Goal: Task Accomplishment & Management: Complete application form

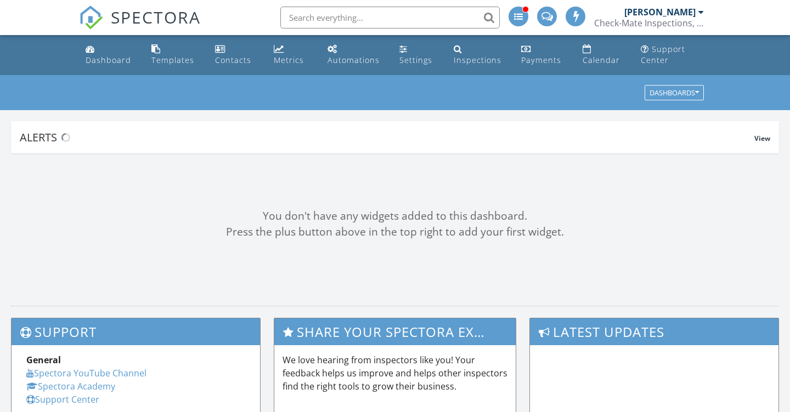
click at [322, 21] on input "text" at bounding box center [389, 18] width 219 height 22
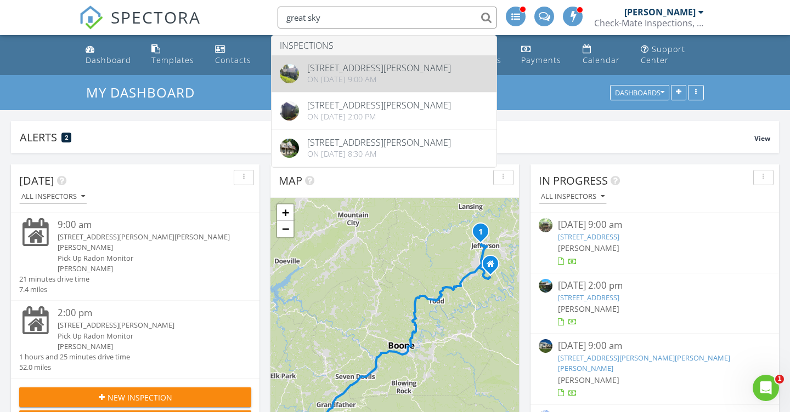
type input "great sky"
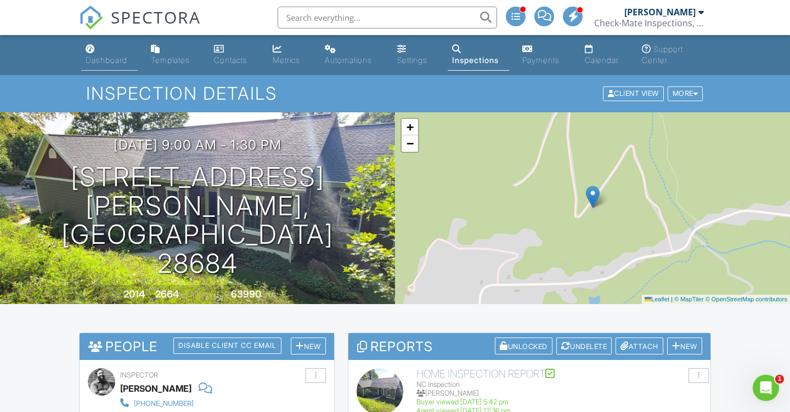
click at [107, 55] on div "Dashboard" at bounding box center [107, 59] width 42 height 9
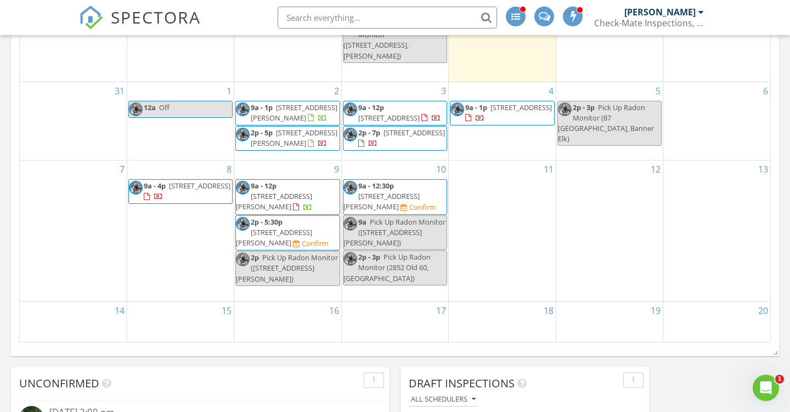
scroll to position [684, 0]
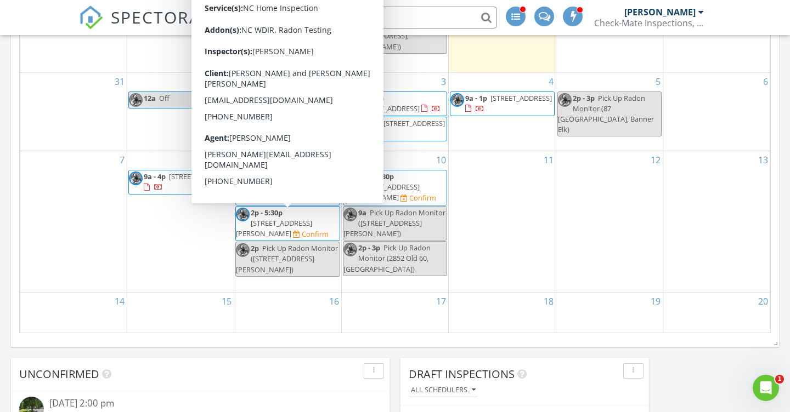
click at [4, 225] on div "Today All Inspectors 9:00 am 155 McNeill Hill Rd, Jefferson, NC 28640 Pick Up R…" at bounding box center [395, 161] width 790 height 1382
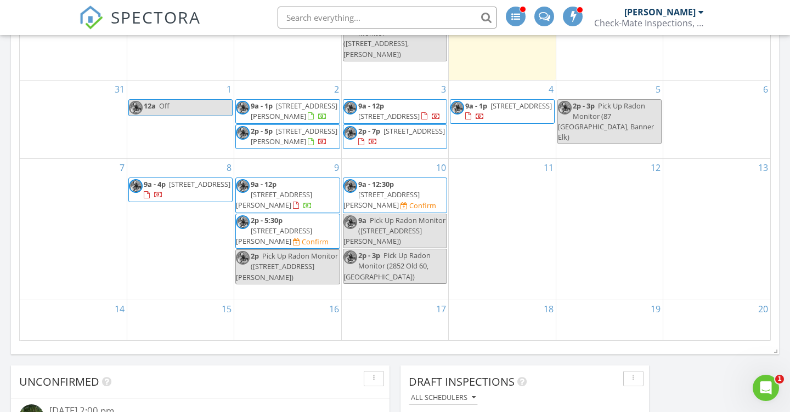
scroll to position [652, 0]
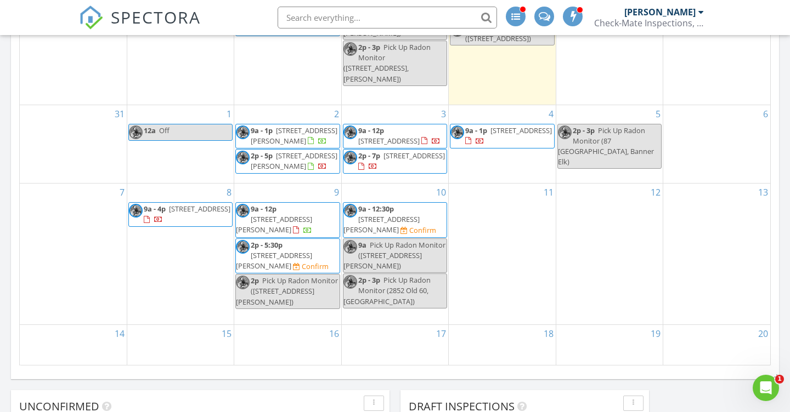
click at [5, 236] on div "Today All Inspectors 9:00 am 155 McNeill Hill Rd, Jefferson, NC 28640 Pick Up R…" at bounding box center [395, 193] width 790 height 1382
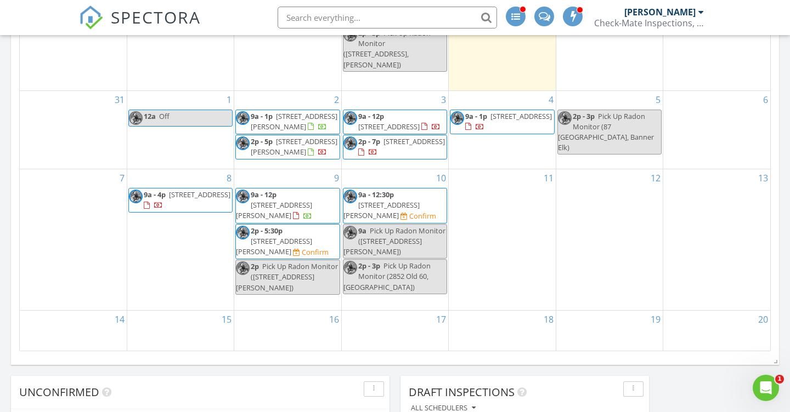
click at [5, 220] on div "Today All Inspectors 9:00 am 155 McNeill Hill Rd, Jefferson, NC 28640 Pick Up R…" at bounding box center [395, 179] width 790 height 1382
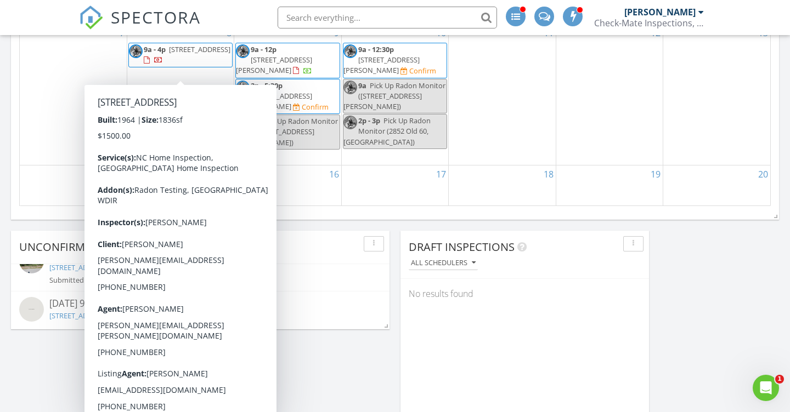
scroll to position [801, 0]
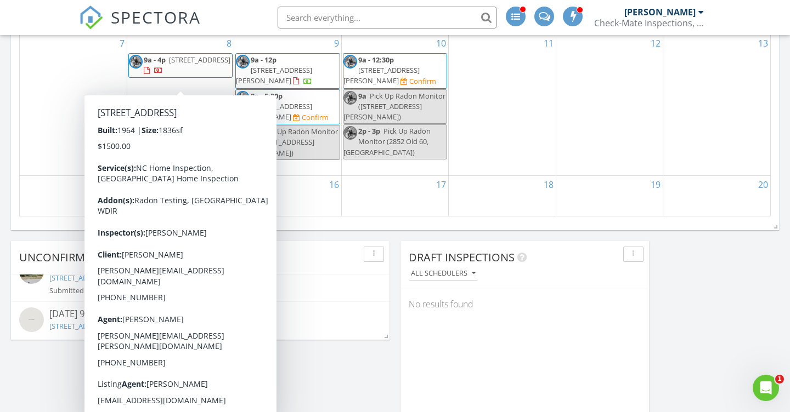
click at [5, 173] on div "Today All Inspectors 9:00 am 155 McNeill Hill Rd, Jefferson, NC 28640 Pick Up R…" at bounding box center [395, 44] width 790 height 1382
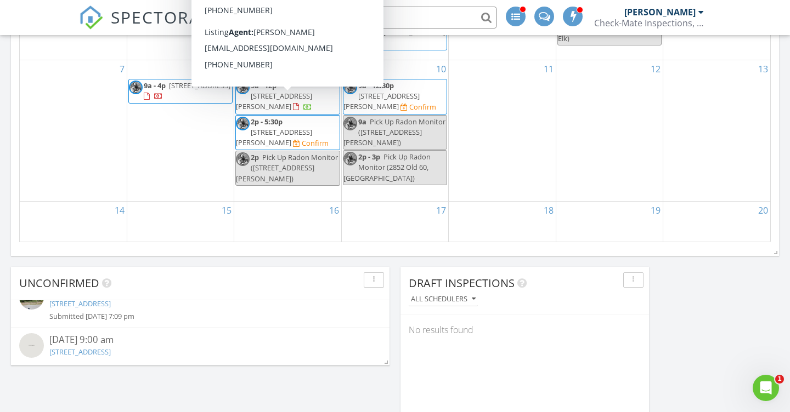
scroll to position [791, 0]
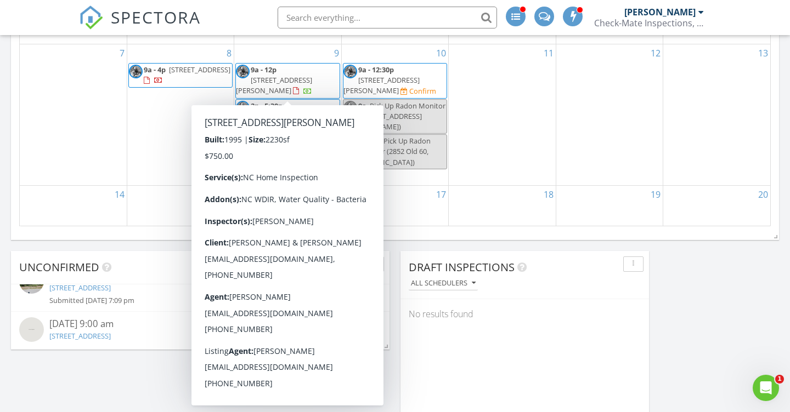
click at [157, 209] on div "15" at bounding box center [180, 206] width 106 height 40
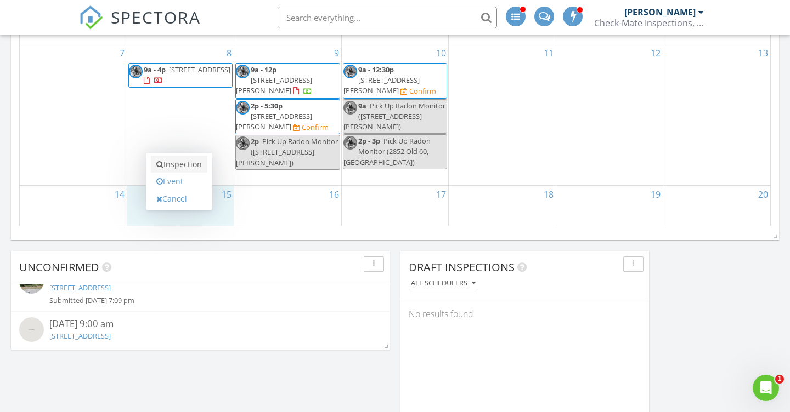
click at [175, 171] on link "Inspection" at bounding box center [179, 165] width 56 height 18
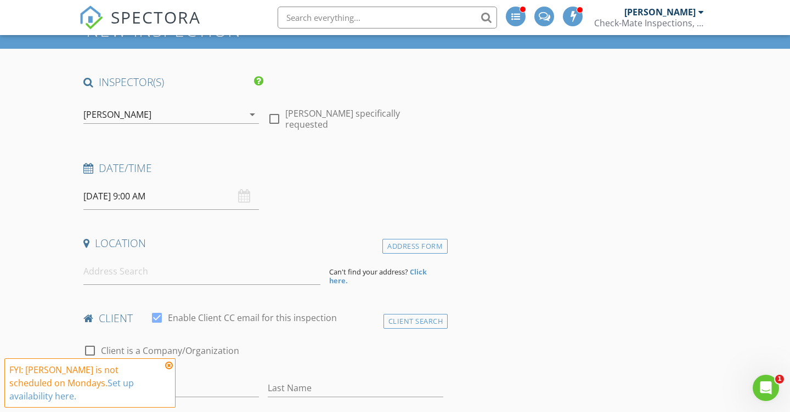
scroll to position [66, 0]
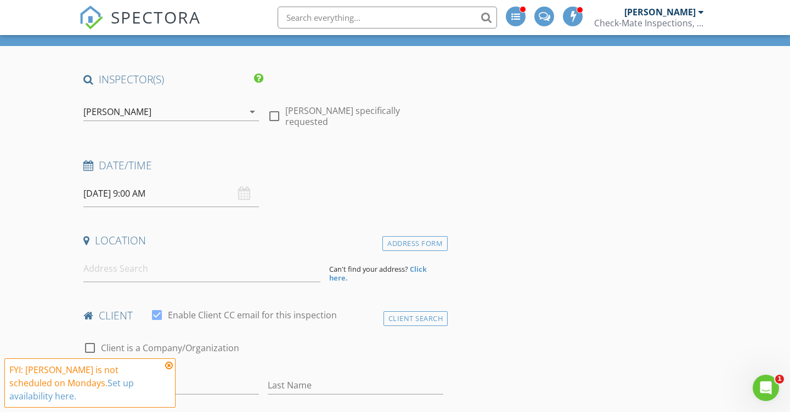
click at [154, 250] on div "Location" at bounding box center [263, 245] width 369 height 22
click at [200, 116] on div "[PERSON_NAME]" at bounding box center [163, 112] width 160 height 18
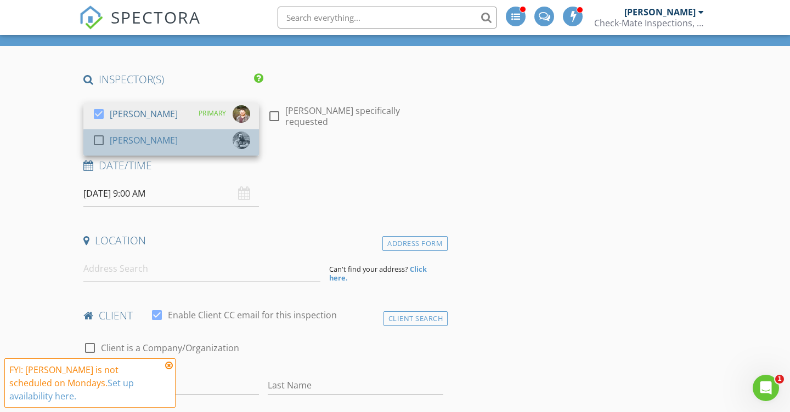
click at [170, 138] on div "check_box_outline_blank Jeff Burns" at bounding box center [171, 143] width 158 height 22
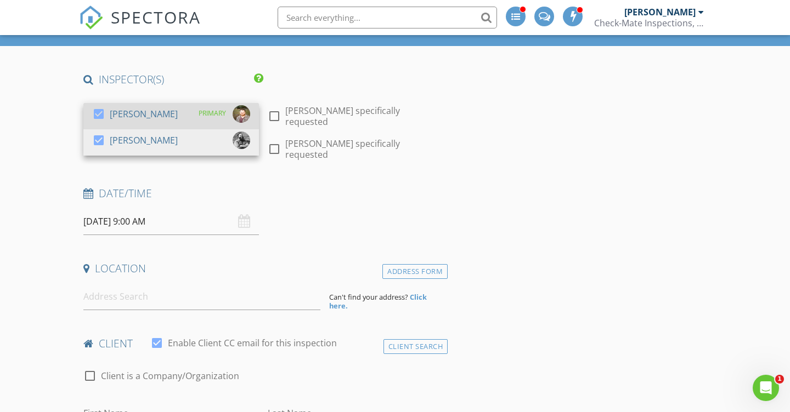
click at [170, 107] on div "check_box Bradley King PRIMARY" at bounding box center [171, 116] width 158 height 22
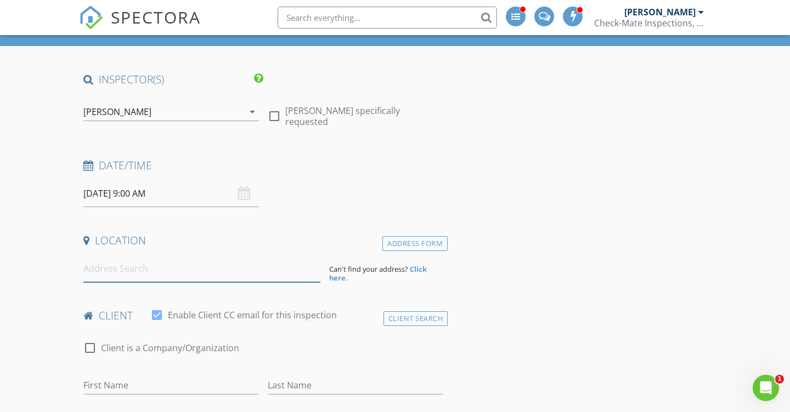
click at [100, 265] on input at bounding box center [201, 269] width 237 height 27
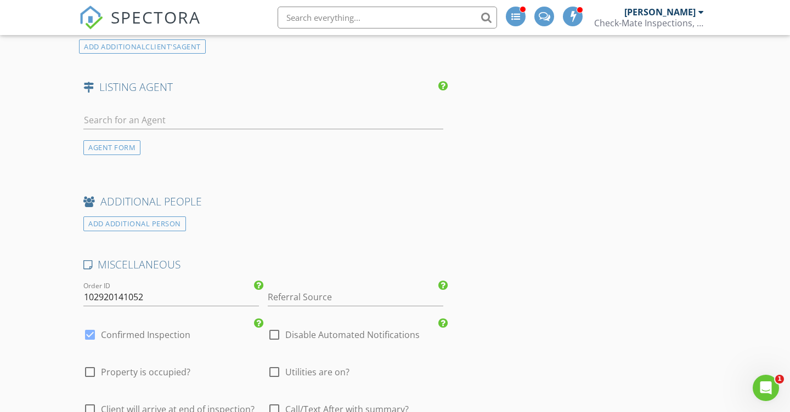
scroll to position [1312, 0]
click at [92, 324] on div at bounding box center [90, 333] width 19 height 19
checkbox input "false"
checkbox input "true"
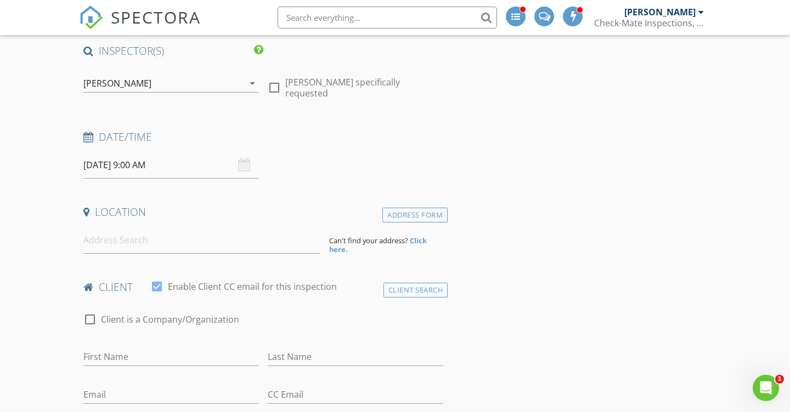
scroll to position [97, 0]
click at [114, 241] on input at bounding box center [201, 238] width 237 height 27
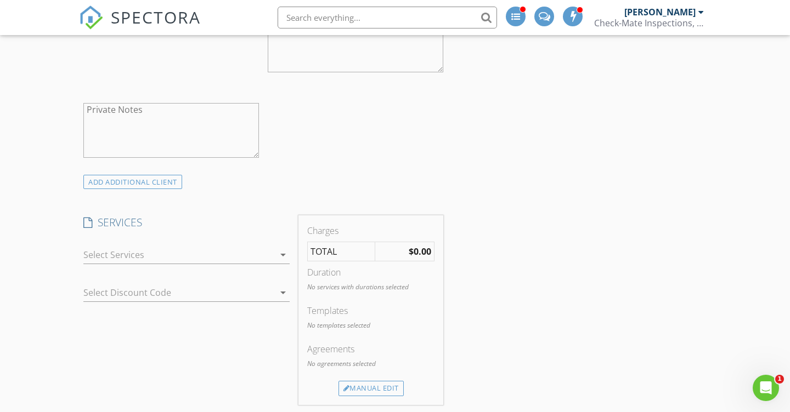
scroll to position [641, 0]
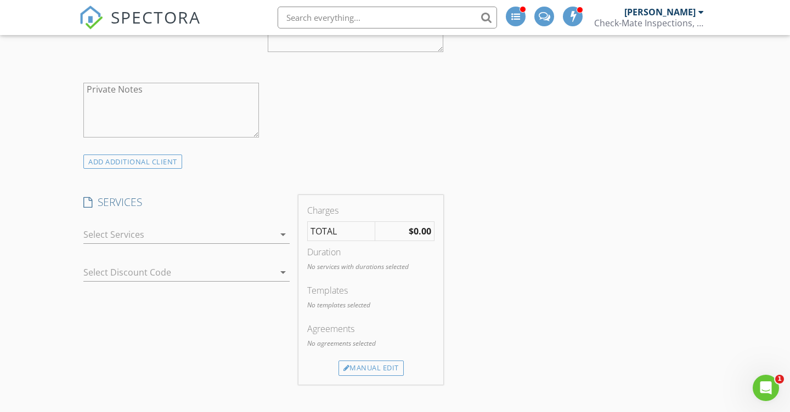
click at [133, 236] on div at bounding box center [178, 235] width 191 height 18
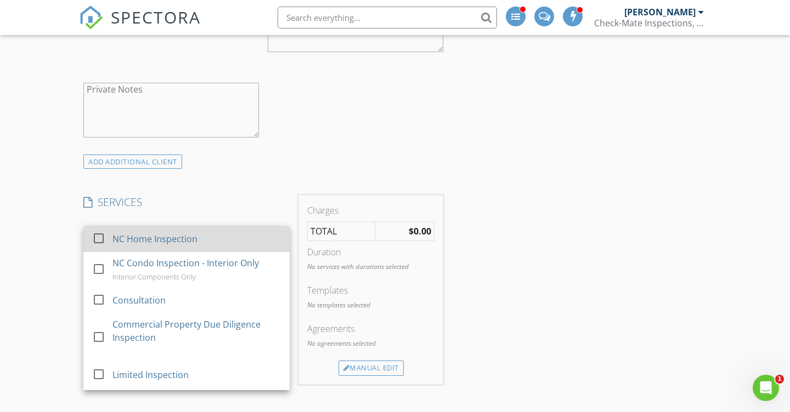
click at [124, 235] on div "NC Home Inspection" at bounding box center [154, 239] width 85 height 13
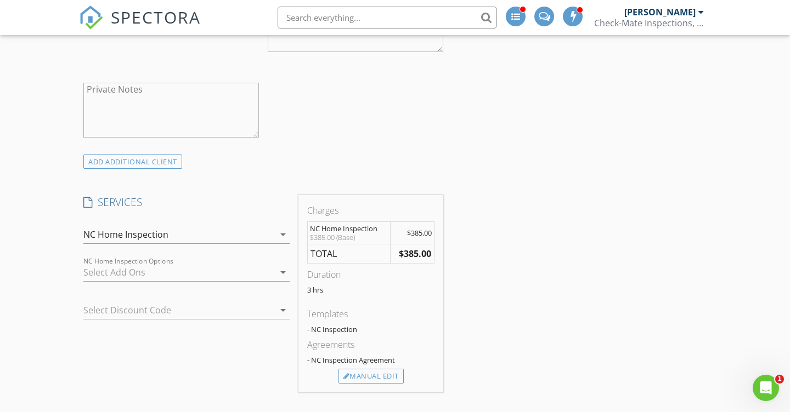
scroll to position [676, 0]
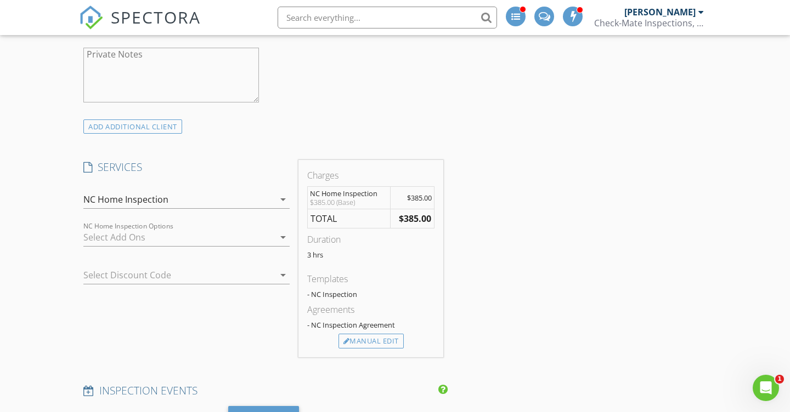
click at [108, 232] on div at bounding box center [178, 238] width 191 height 18
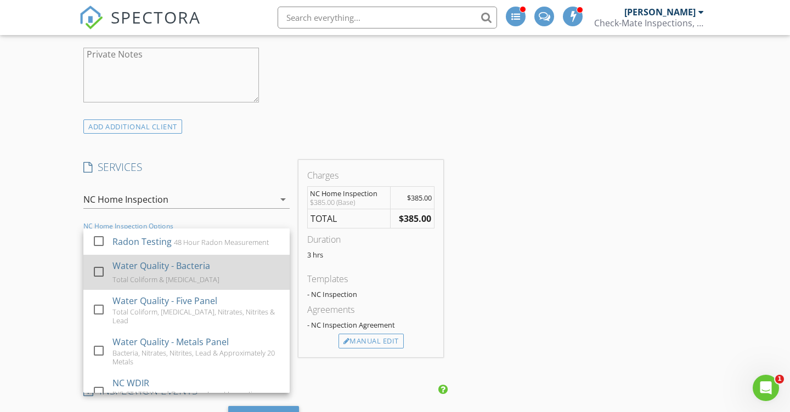
click at [100, 265] on div at bounding box center [98, 272] width 19 height 19
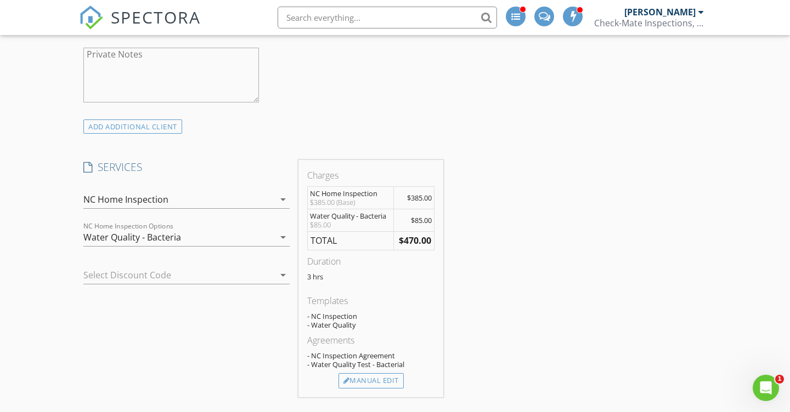
click at [163, 239] on div "Water Quality - Bacteria" at bounding box center [132, 238] width 98 height 10
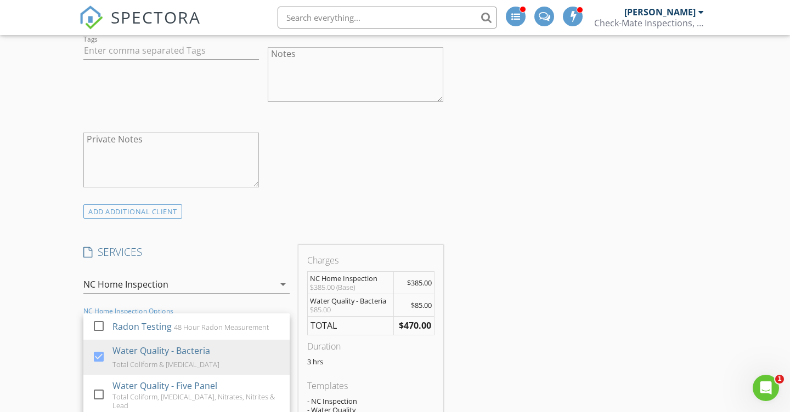
scroll to position [547, 0]
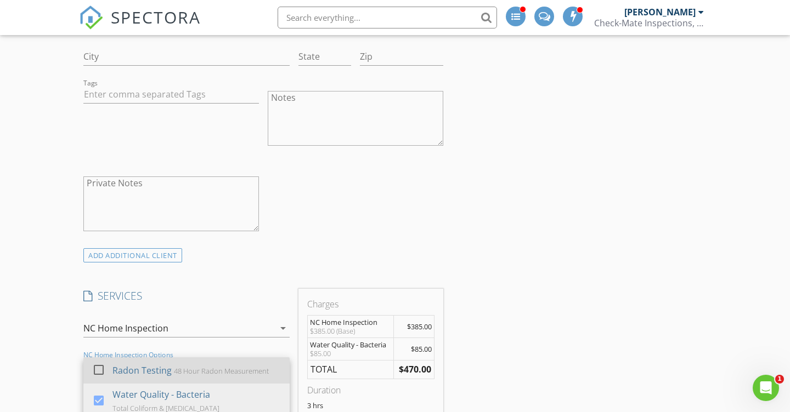
click at [94, 369] on div at bounding box center [98, 370] width 19 height 19
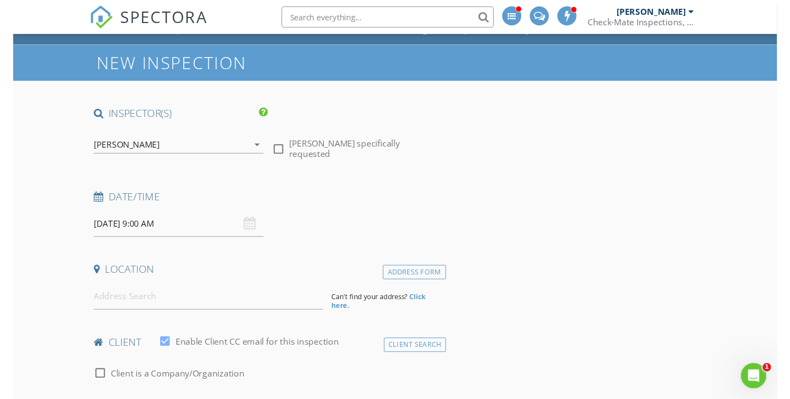
scroll to position [95, 0]
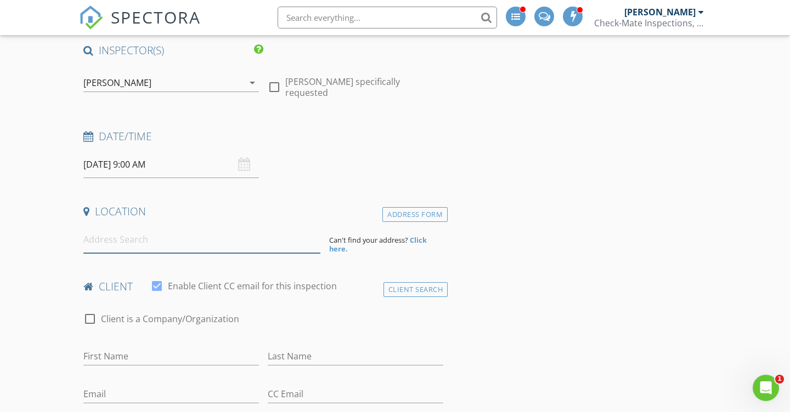
click at [107, 245] on input at bounding box center [201, 240] width 237 height 27
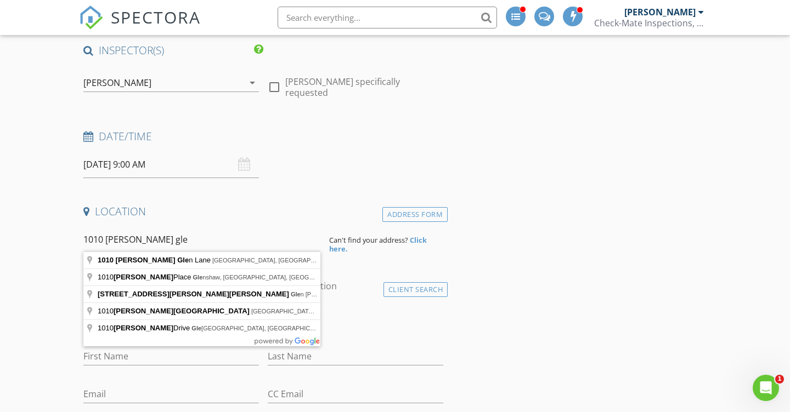
type input "1010 Campbell Glen Lane, Fleetwood, NC, USA"
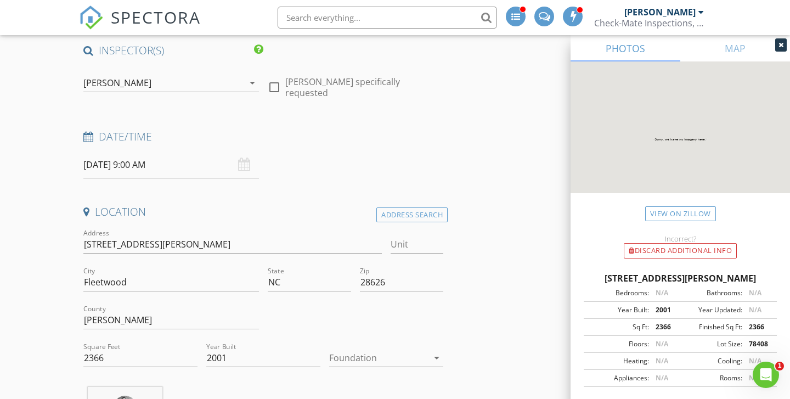
scroll to position [297, 0]
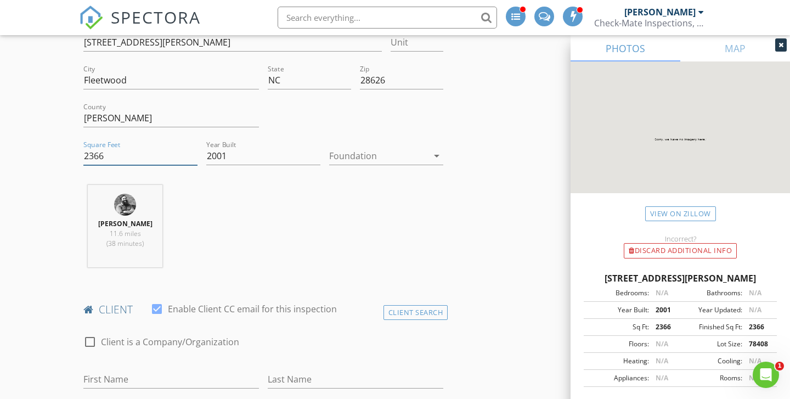
click at [163, 157] on input "2366" at bounding box center [140, 156] width 114 height 18
type input "2806"
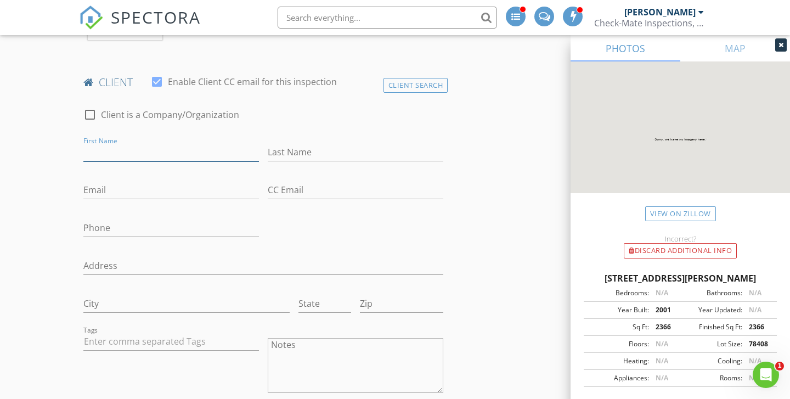
scroll to position [533, 0]
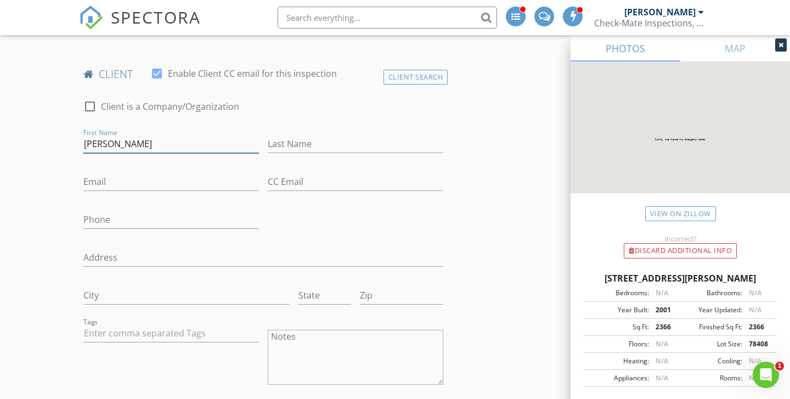
type input "James"
type input "[PERSON_NAME]"
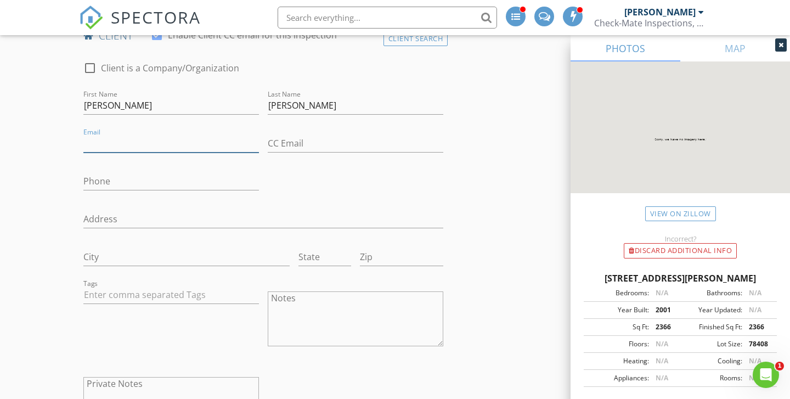
scroll to position [571, 0]
type input "[PERSON_NAME][EMAIL_ADDRESS][PERSON_NAME][DOMAIN_NAME]"
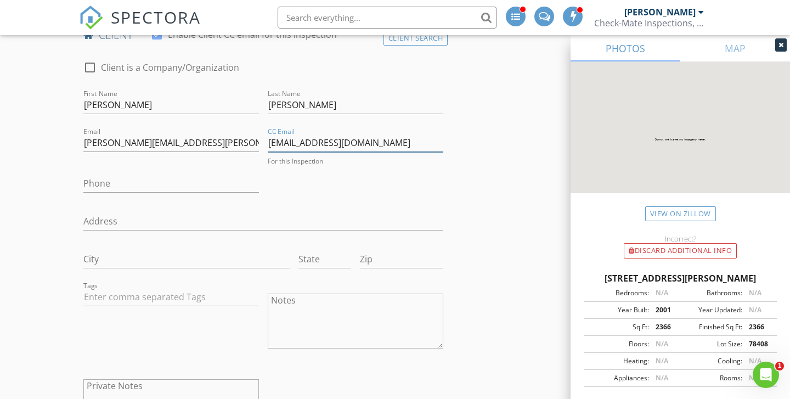
type input "[EMAIL_ADDRESS][DOMAIN_NAME]"
click at [155, 104] on input "James" at bounding box center [171, 105] width 176 height 18
type input "[PERSON_NAME] & [PERSON_NAME]"
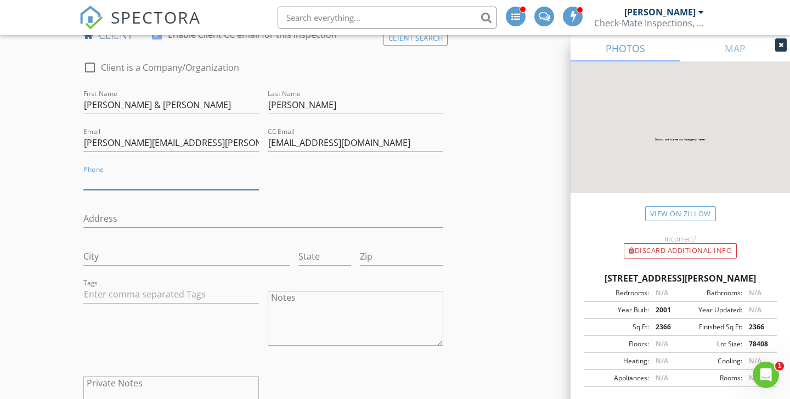
click at [133, 180] on input "Phone" at bounding box center [171, 181] width 176 height 18
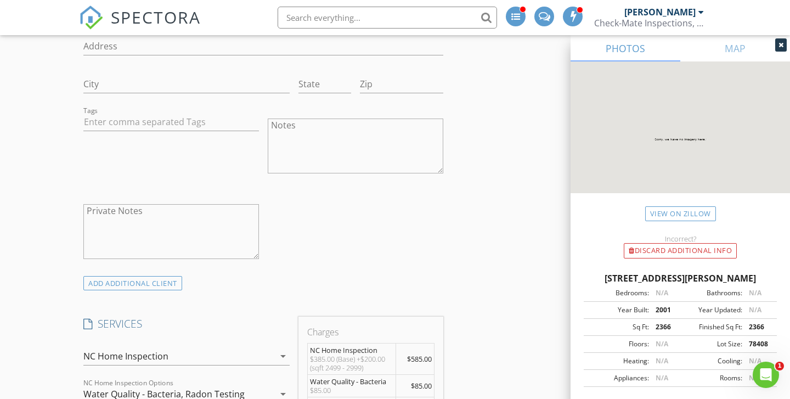
scroll to position [847, 0]
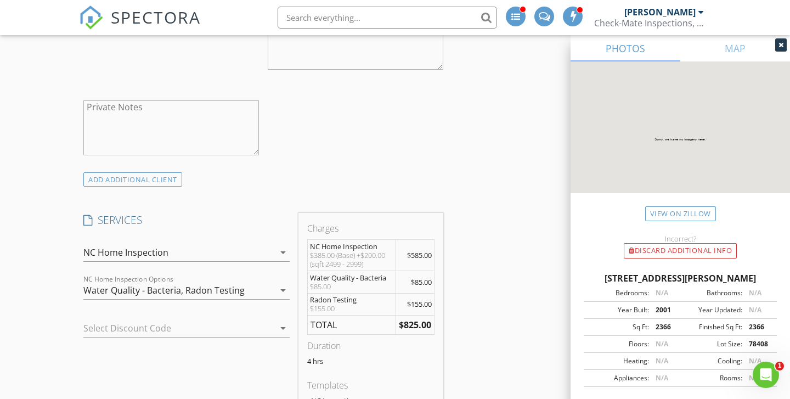
type input "[PHONE_NUMBER]"
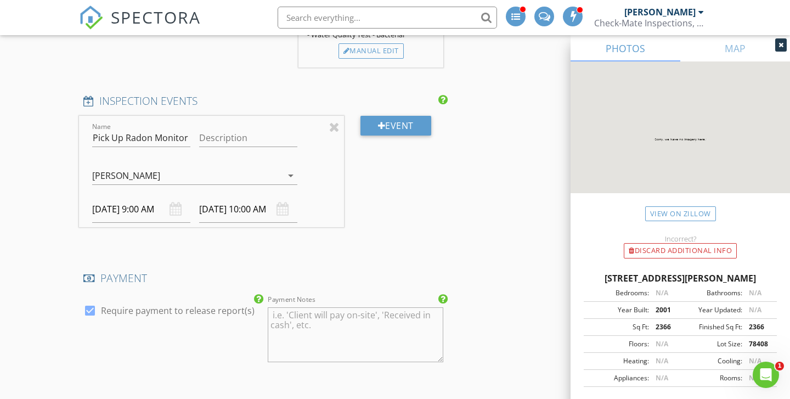
scroll to position [1240, 0]
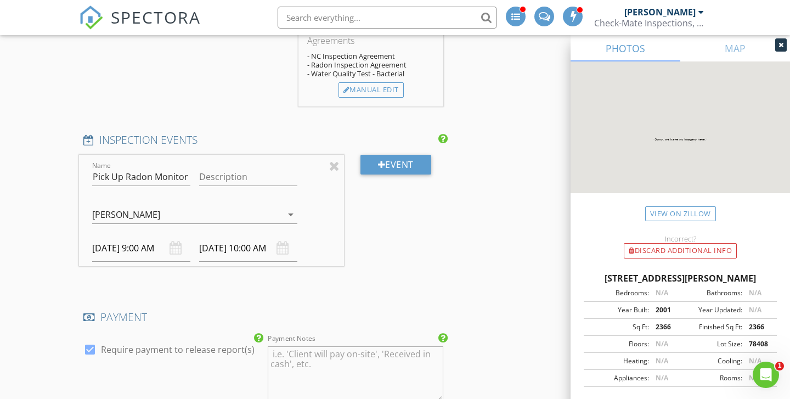
click at [134, 242] on input "[DATE] 9:00 AM" at bounding box center [141, 248] width 98 height 27
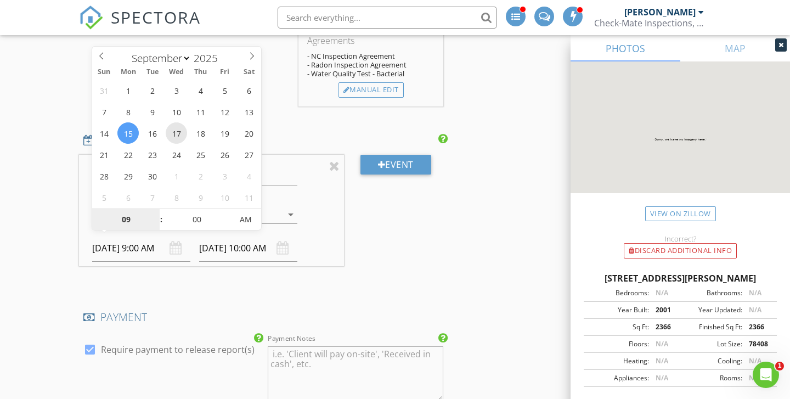
type input "09/17/2025 9:00 AM"
type input "09/17/2025 10:00 AM"
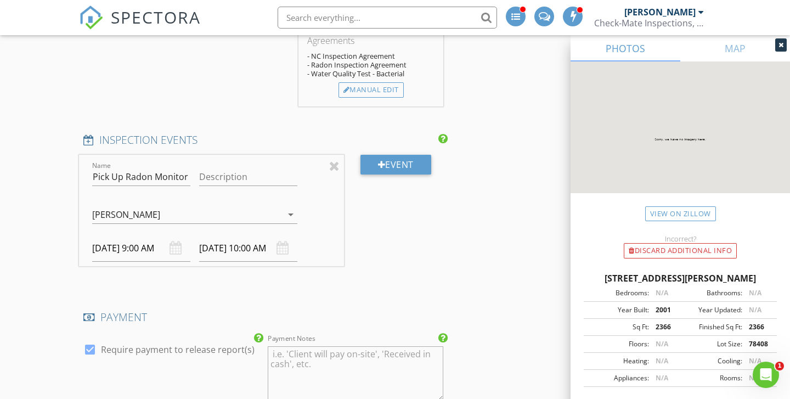
click at [54, 245] on div "New Inspection INSPECTOR(S) check_box_outline_blank Bradley King check_box Jeff…" at bounding box center [395, 103] width 790 height 2537
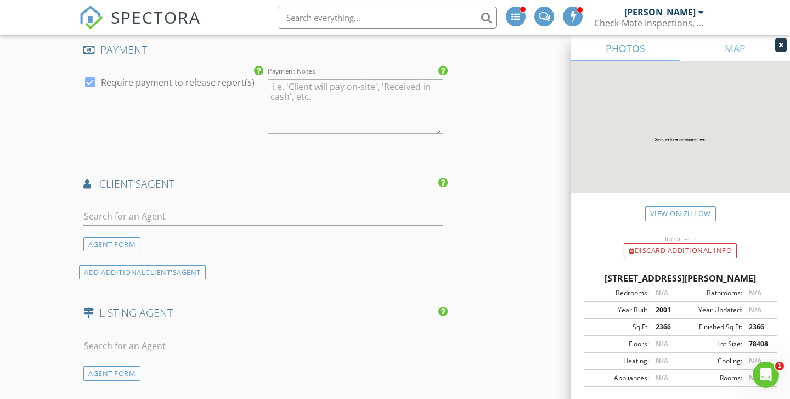
scroll to position [1601, 0]
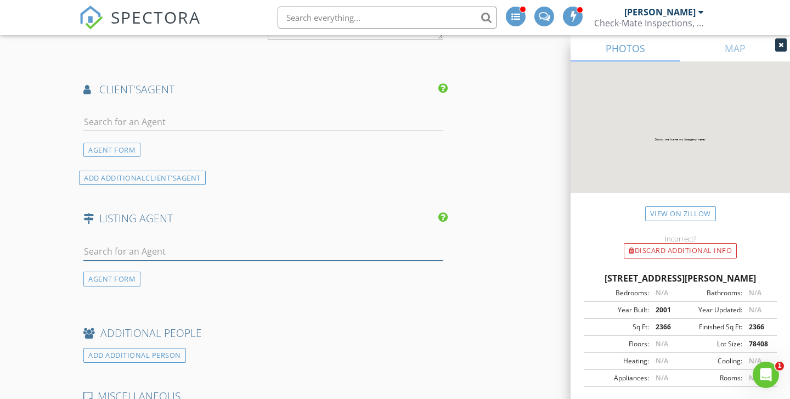
click at [137, 250] on input "text" at bounding box center [263, 251] width 360 height 18
type input "liz"
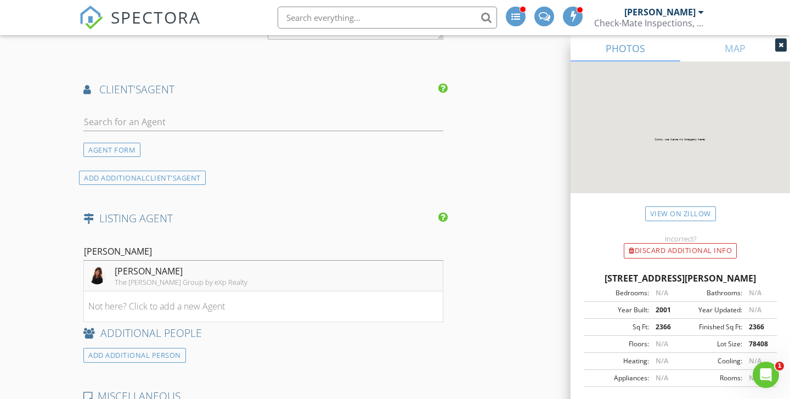
click at [117, 271] on div "[PERSON_NAME]" at bounding box center [181, 270] width 133 height 13
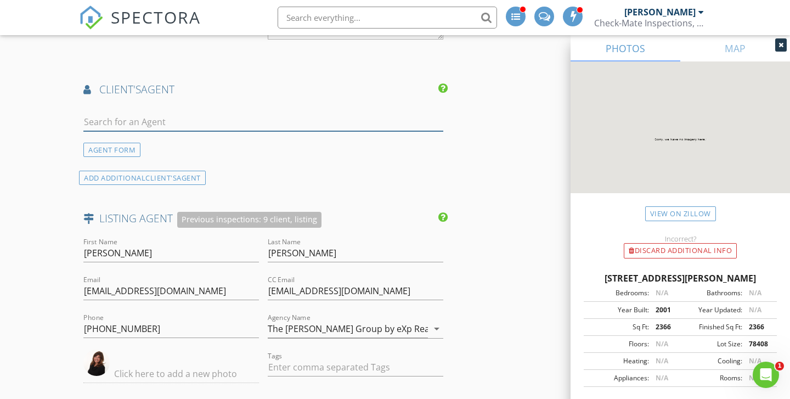
click at [134, 122] on input "text" at bounding box center [263, 122] width 360 height 18
type input "O"
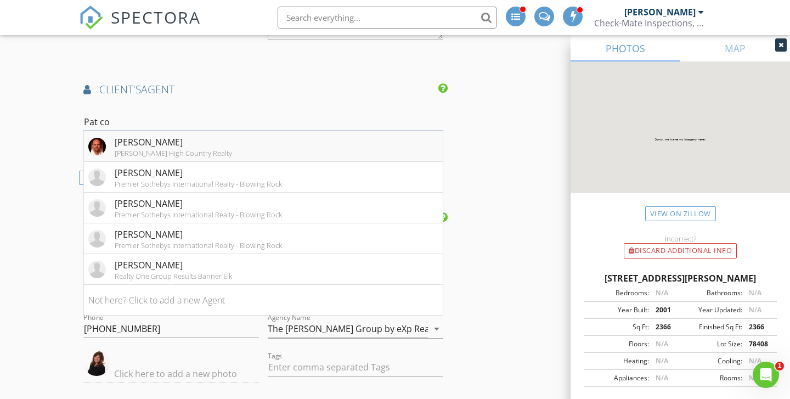
type input "Pat con"
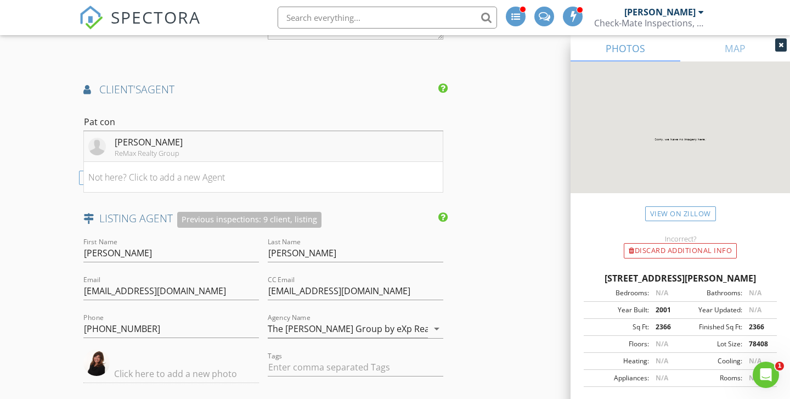
click at [165, 138] on div "[PERSON_NAME]" at bounding box center [149, 141] width 68 height 13
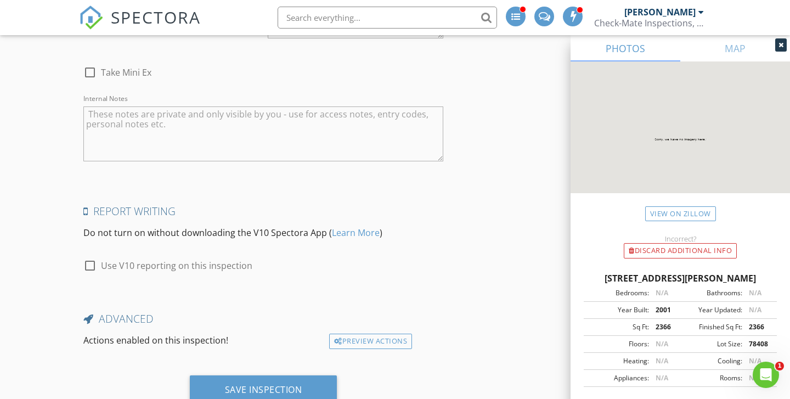
scroll to position [2605, 0]
click at [119, 115] on textarea "Internal Notes" at bounding box center [263, 133] width 360 height 55
type textarea "Buyers leave town [DATE] to"
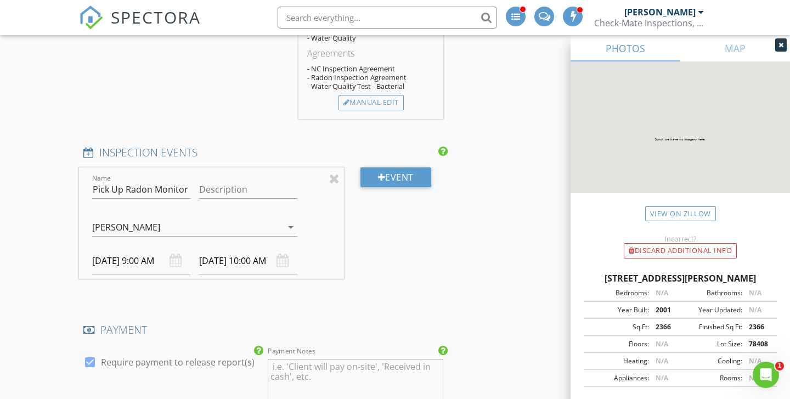
scroll to position [1221, 0]
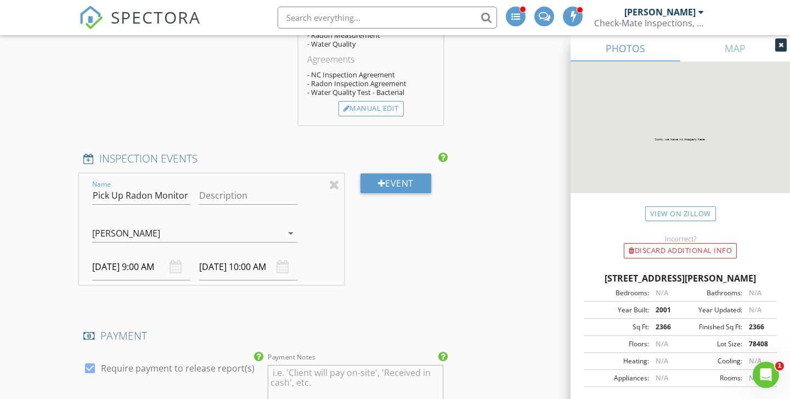
click at [46, 225] on div "New Inspection INSPECTOR(S) check_box_outline_blank Bradley King check_box Jeff…" at bounding box center [395, 338] width 790 height 2969
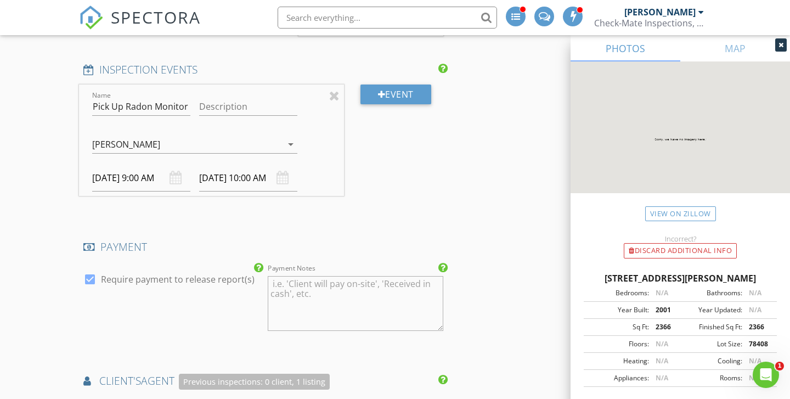
scroll to position [1341, 0]
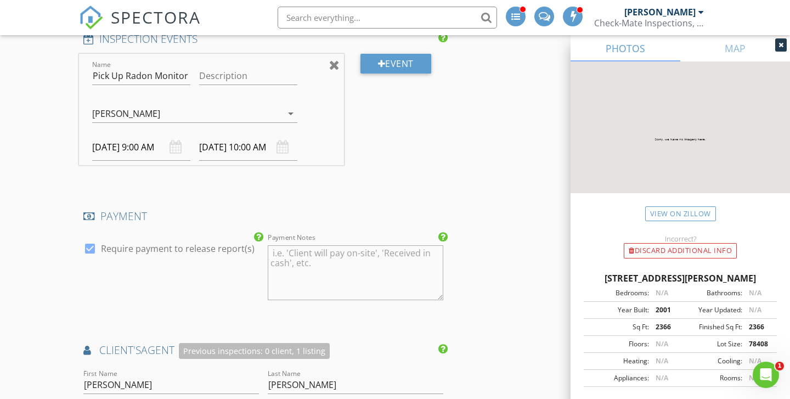
click at [335, 59] on div at bounding box center [334, 64] width 10 height 13
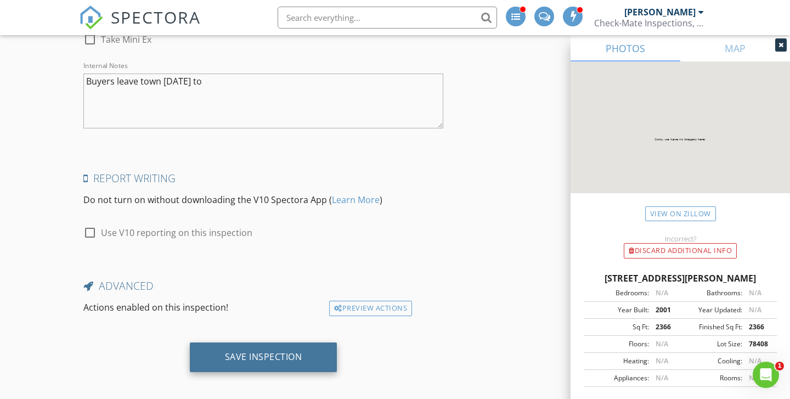
scroll to position [2537, 0]
click at [231, 352] on div "Save Inspection" at bounding box center [263, 357] width 77 height 11
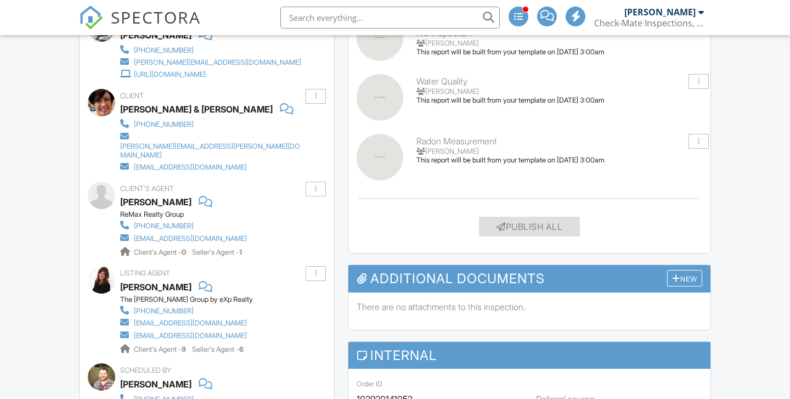
scroll to position [459, 0]
drag, startPoint x: 173, startPoint y: 207, endPoint x: 262, endPoint y: 336, distance: 156.2
click at [262, 336] on div "Inspector [PERSON_NAME] [PHONE_NUMBER] [PERSON_NAME][EMAIL_ADDRESS][DOMAIN_NAME…" at bounding box center [207, 239] width 254 height 466
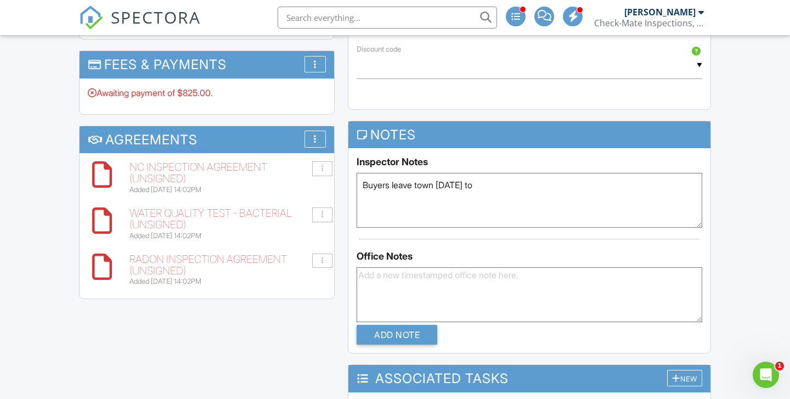
scroll to position [1103, 0]
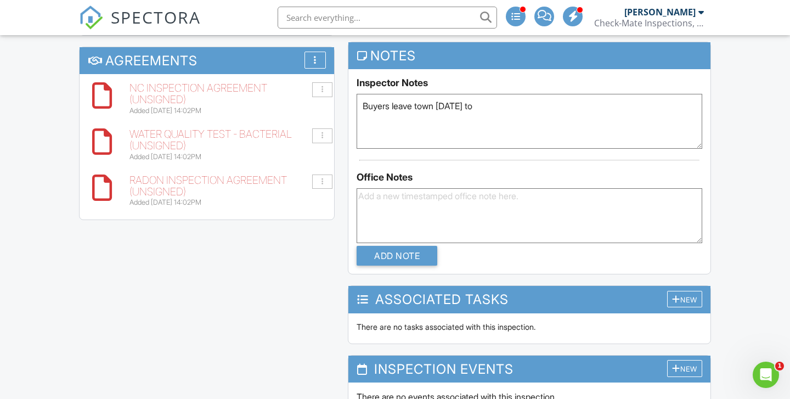
click at [392, 208] on textarea at bounding box center [529, 215] width 346 height 55
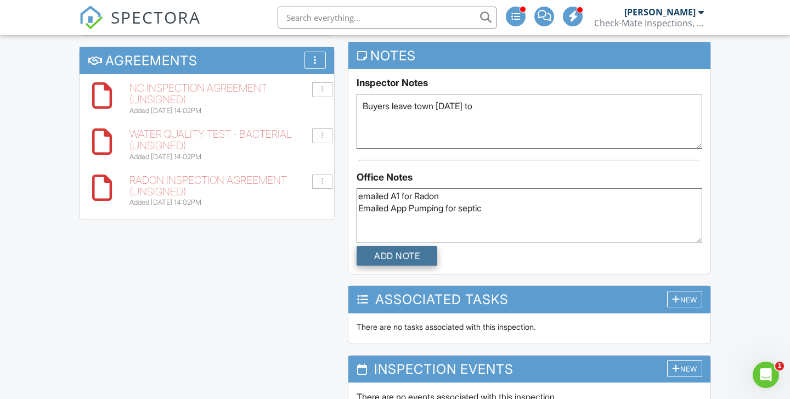
type textarea "emailed A1 for Radon Emailed App Pumping for septic"
click at [366, 262] on input "Add Note" at bounding box center [396, 256] width 81 height 20
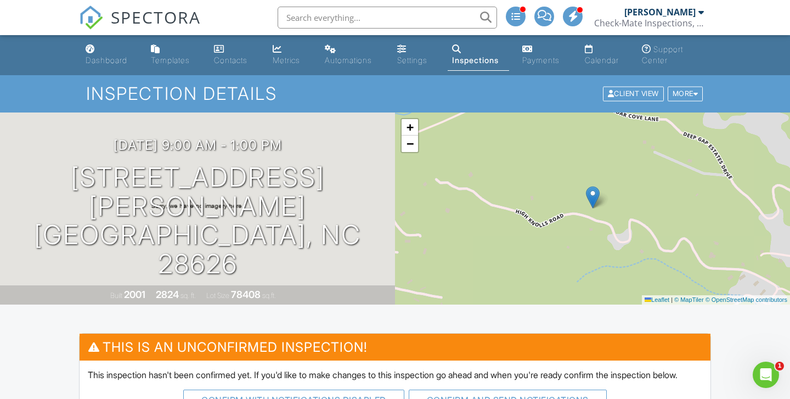
scroll to position [0, 0]
